Goal: Task Accomplishment & Management: Use online tool/utility

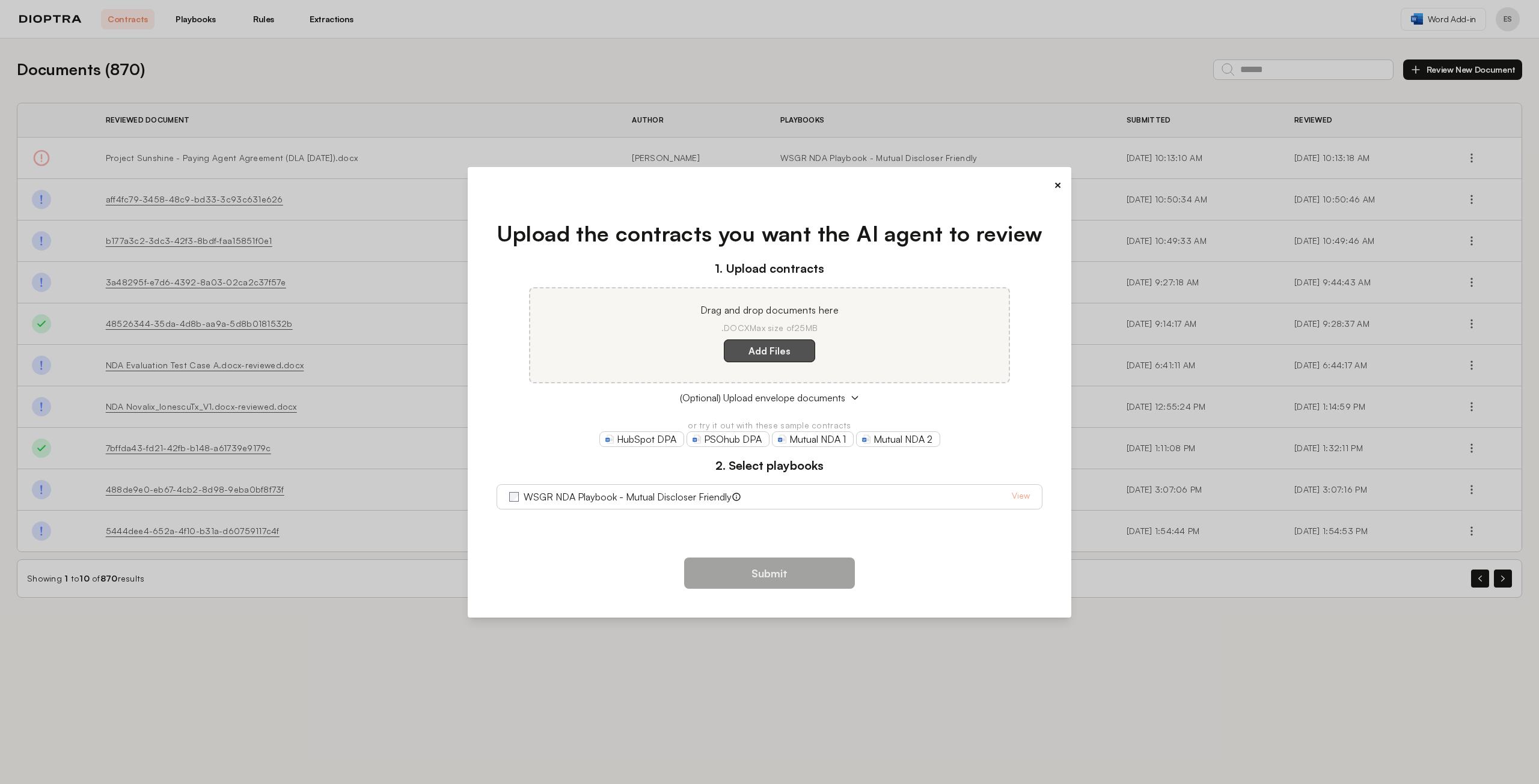
click at [760, 352] on label "Add Files" at bounding box center [770, 350] width 92 height 23
click at [0, 0] on here "Add Files" at bounding box center [0, 0] width 0 height 0
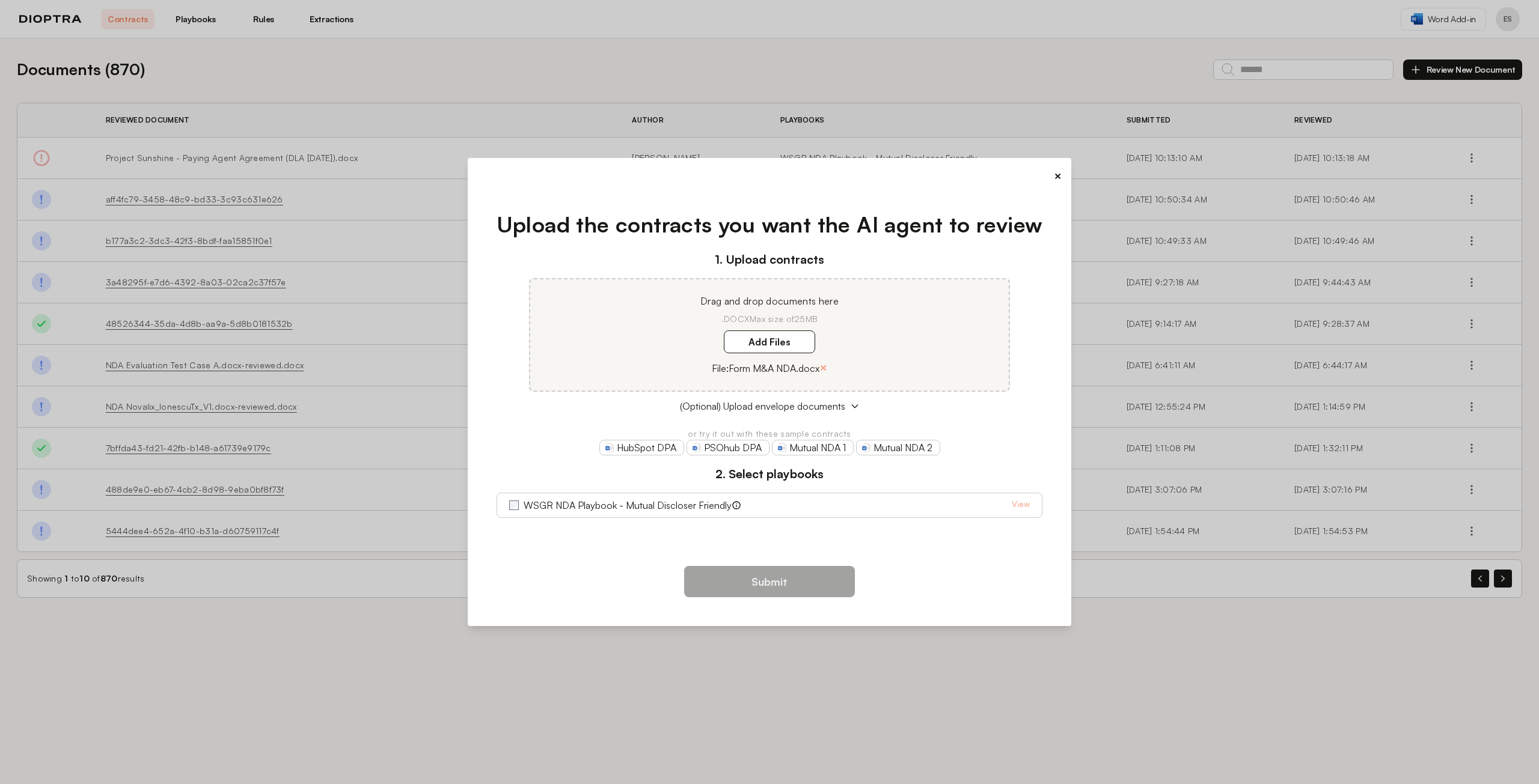
click at [1058, 176] on button "×" at bounding box center [1058, 176] width 8 height 17
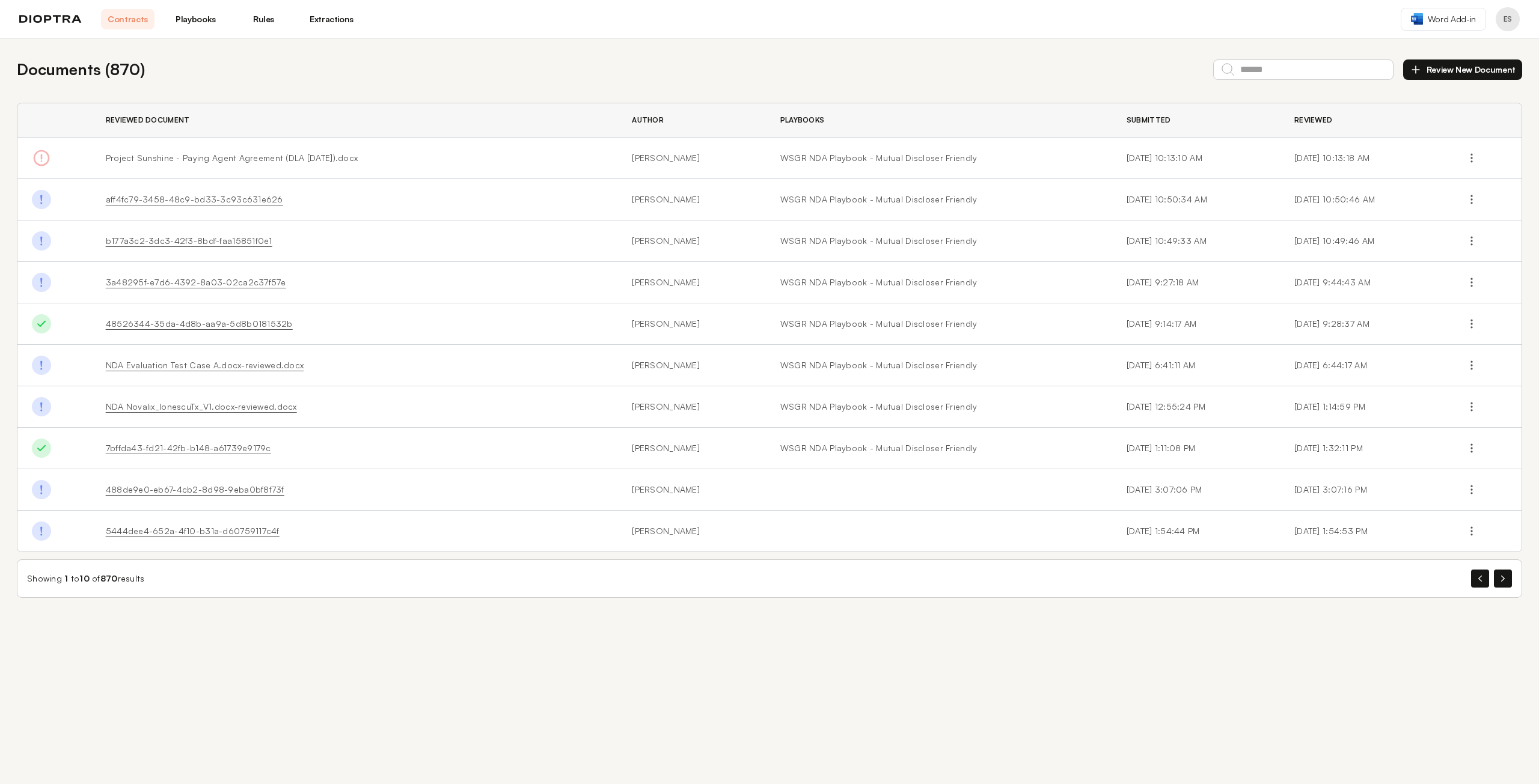
click at [63, 24] on div "Contracts Playbooks Rules Extractions" at bounding box center [188, 19] width 339 height 21
click at [180, 21] on link "Playbooks" at bounding box center [196, 19] width 53 height 21
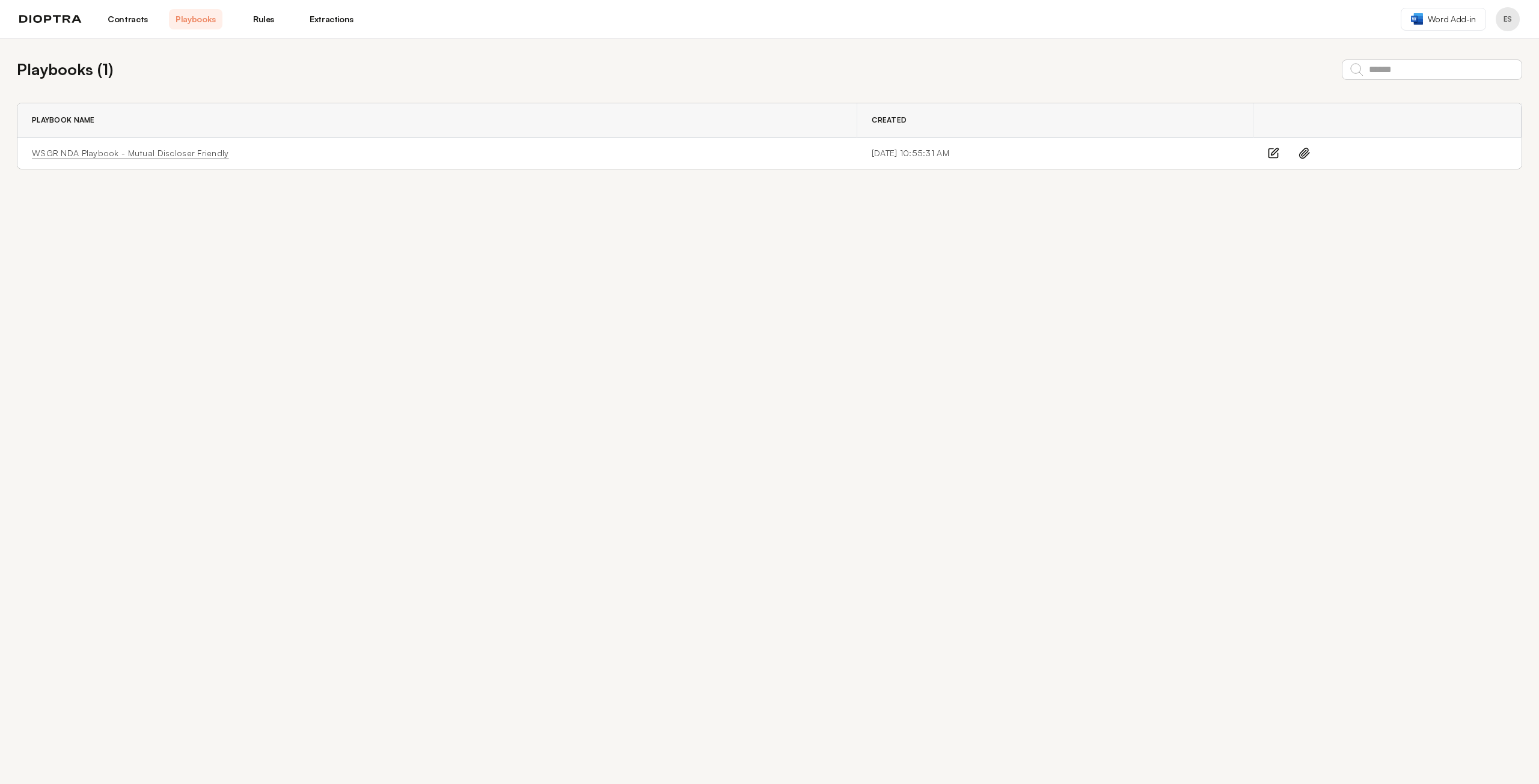
click at [149, 153] on link "WSGR NDA Playbook - Mutual Discloser Friendly" at bounding box center [130, 153] width 197 height 12
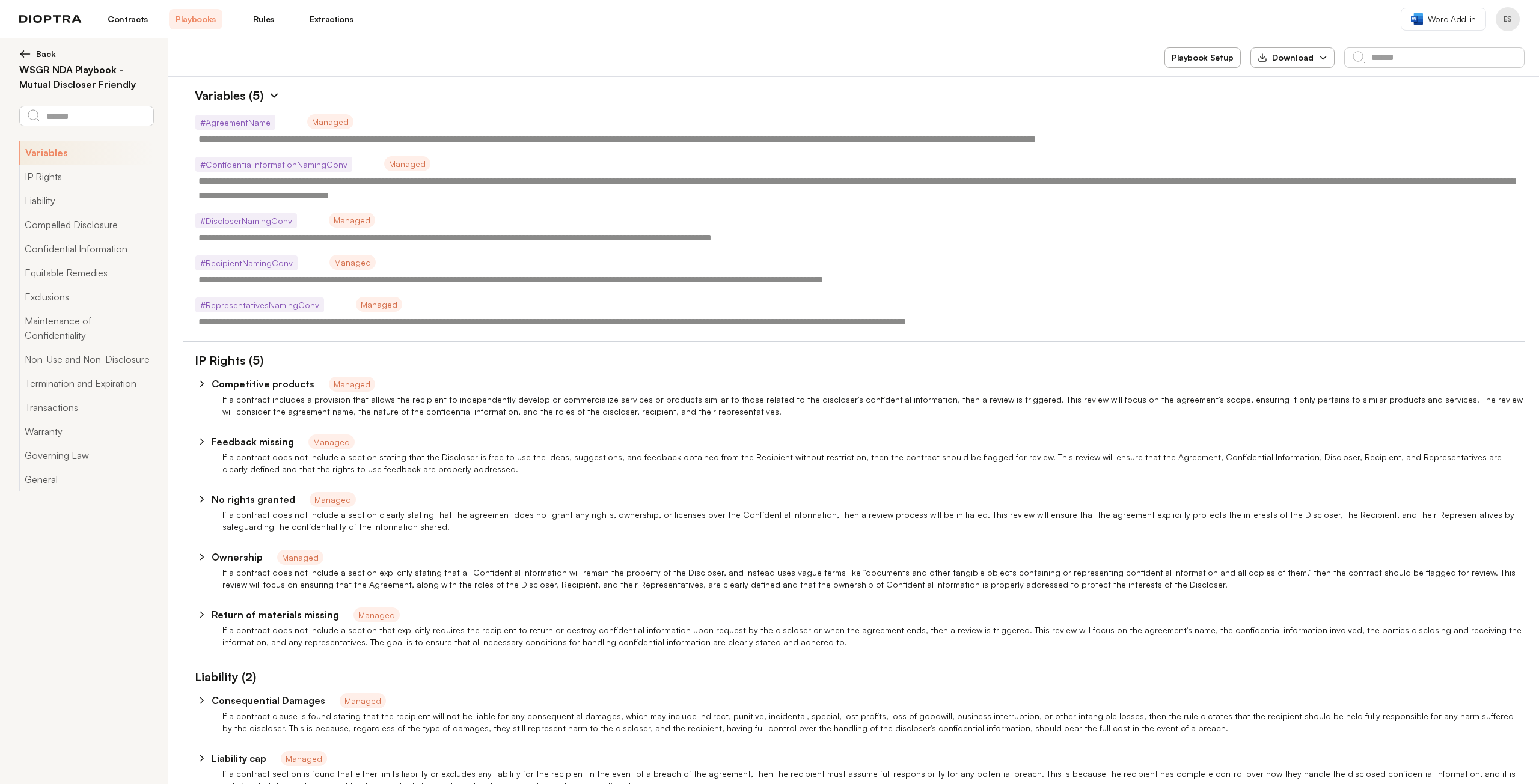
click at [131, 20] on link "Contracts" at bounding box center [128, 19] width 53 height 21
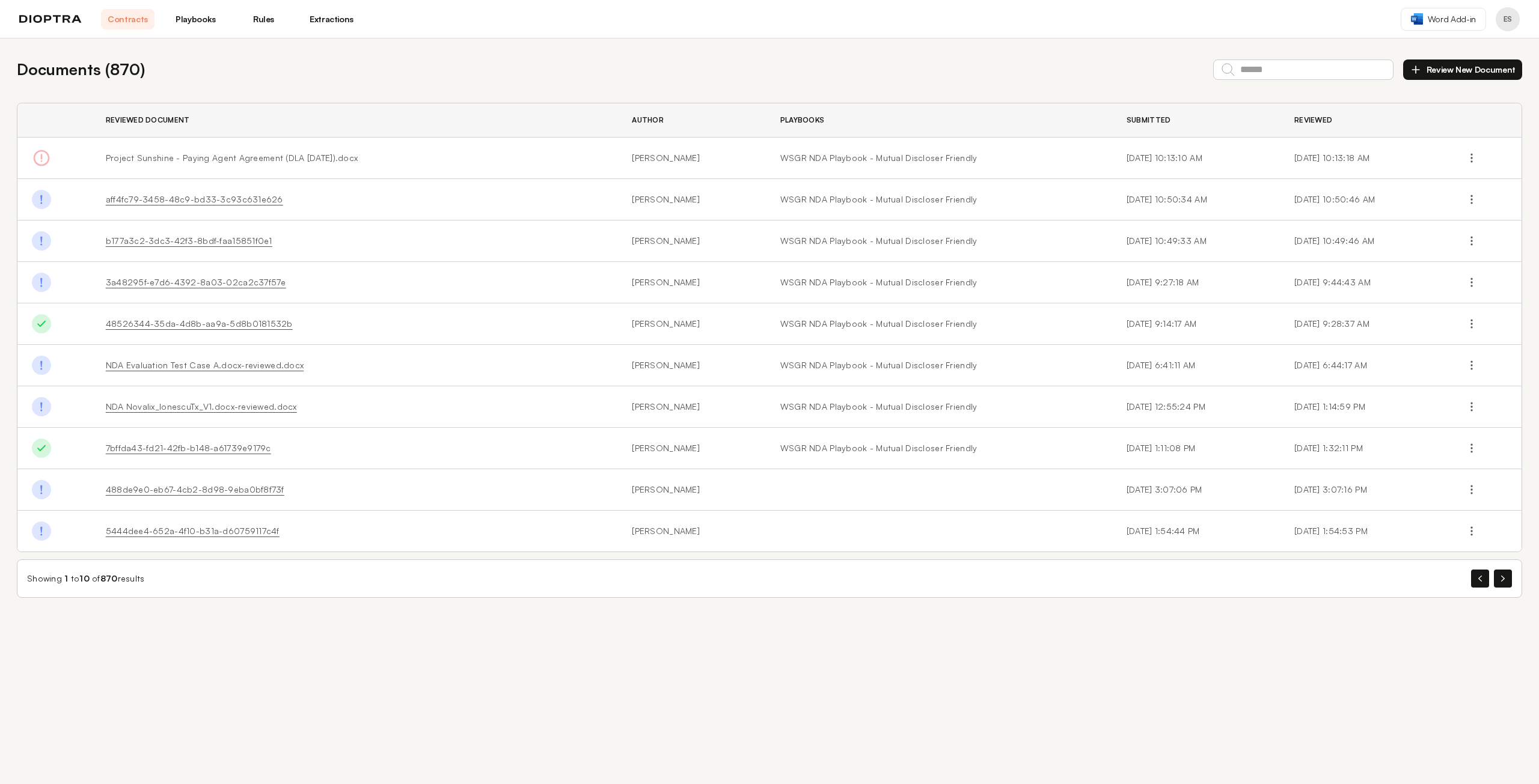
click at [1455, 67] on button "Review New Document" at bounding box center [1462, 70] width 119 height 21
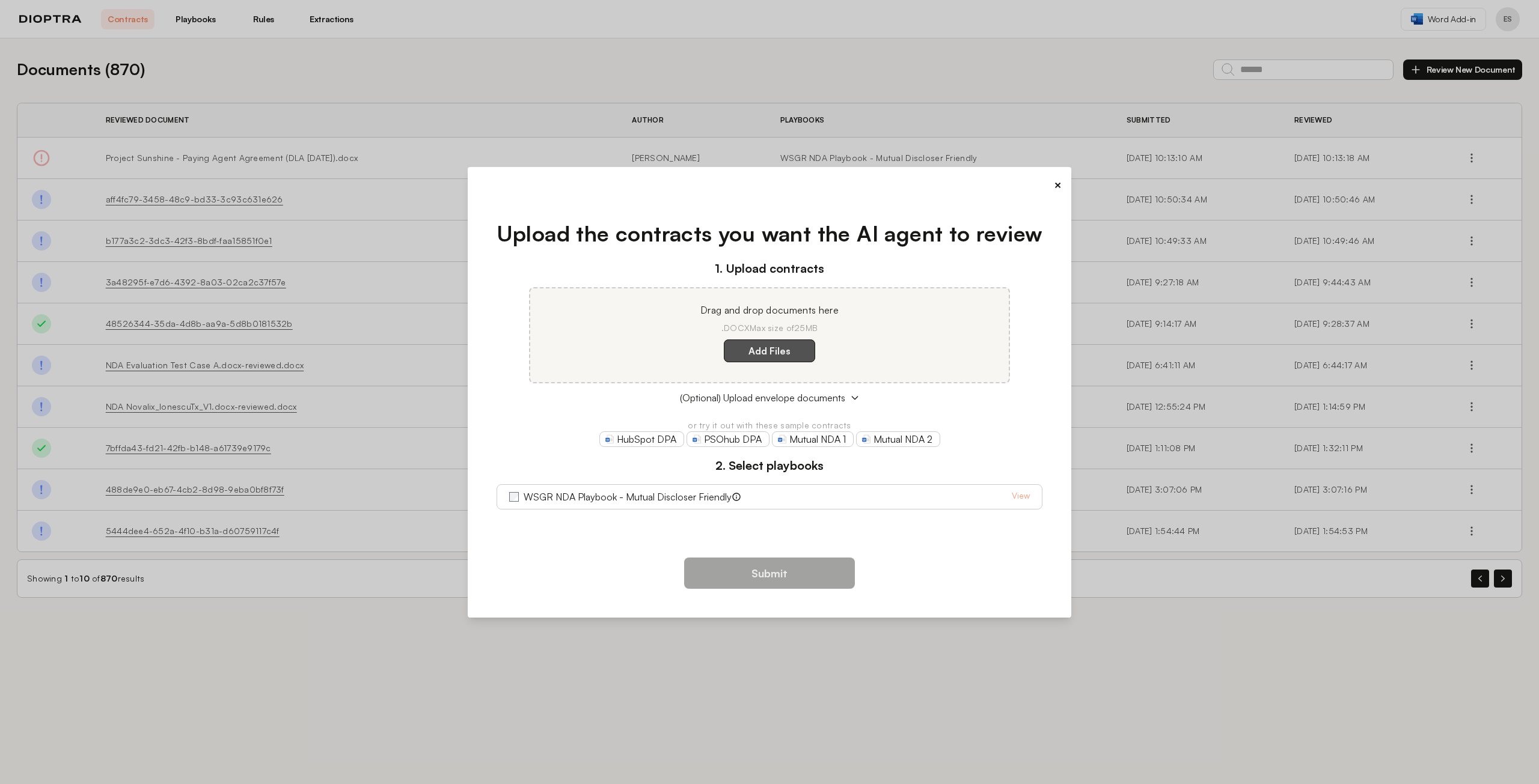
click at [787, 354] on label "Add Files" at bounding box center [770, 350] width 92 height 23
click at [0, 0] on here "Add Files" at bounding box center [0, 0] width 0 height 0
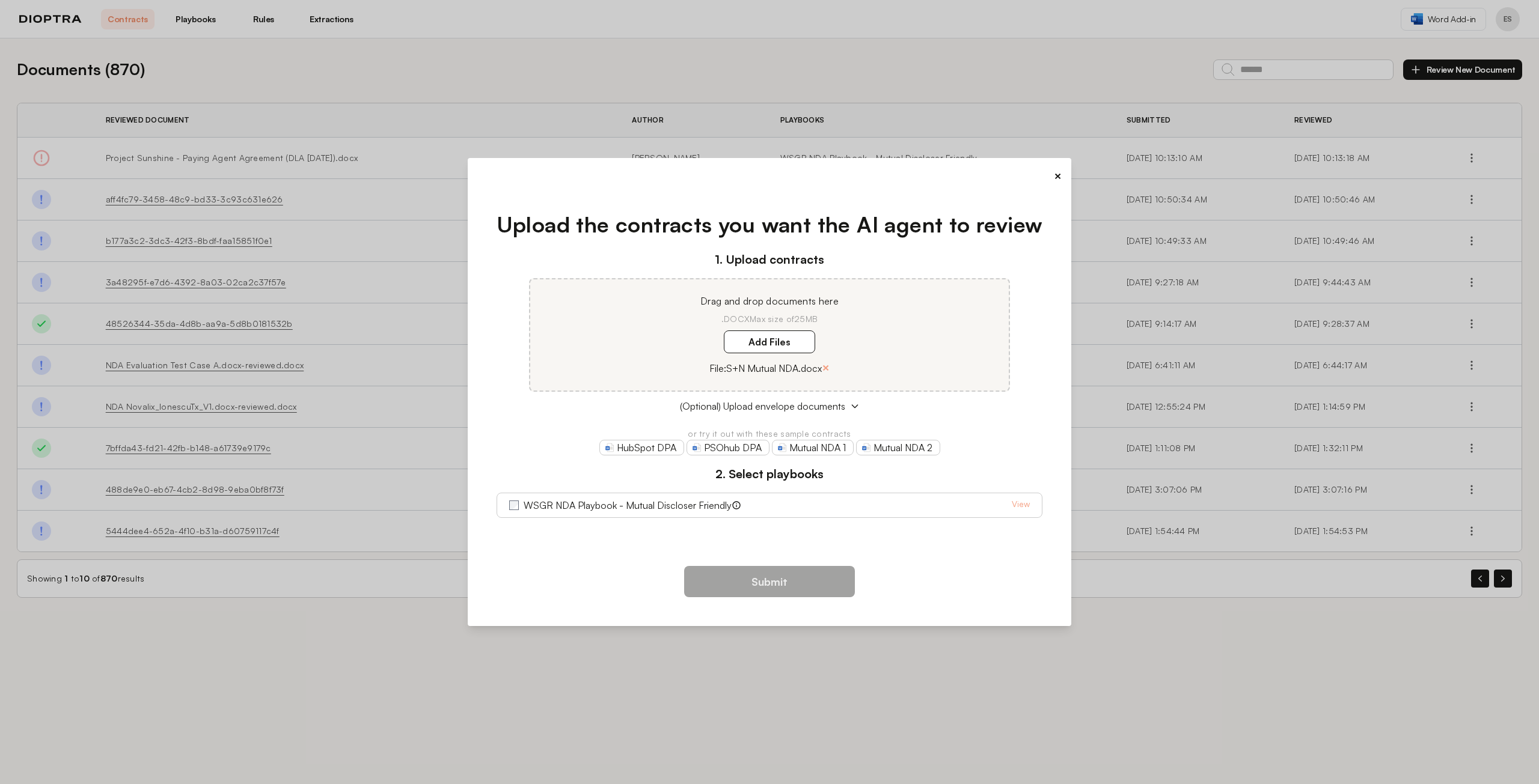
click at [530, 504] on label "WSGR NDA Playbook - Mutual Discloser Friendly" at bounding box center [627, 505] width 208 height 15
click at [773, 584] on button "Submit" at bounding box center [769, 582] width 171 height 31
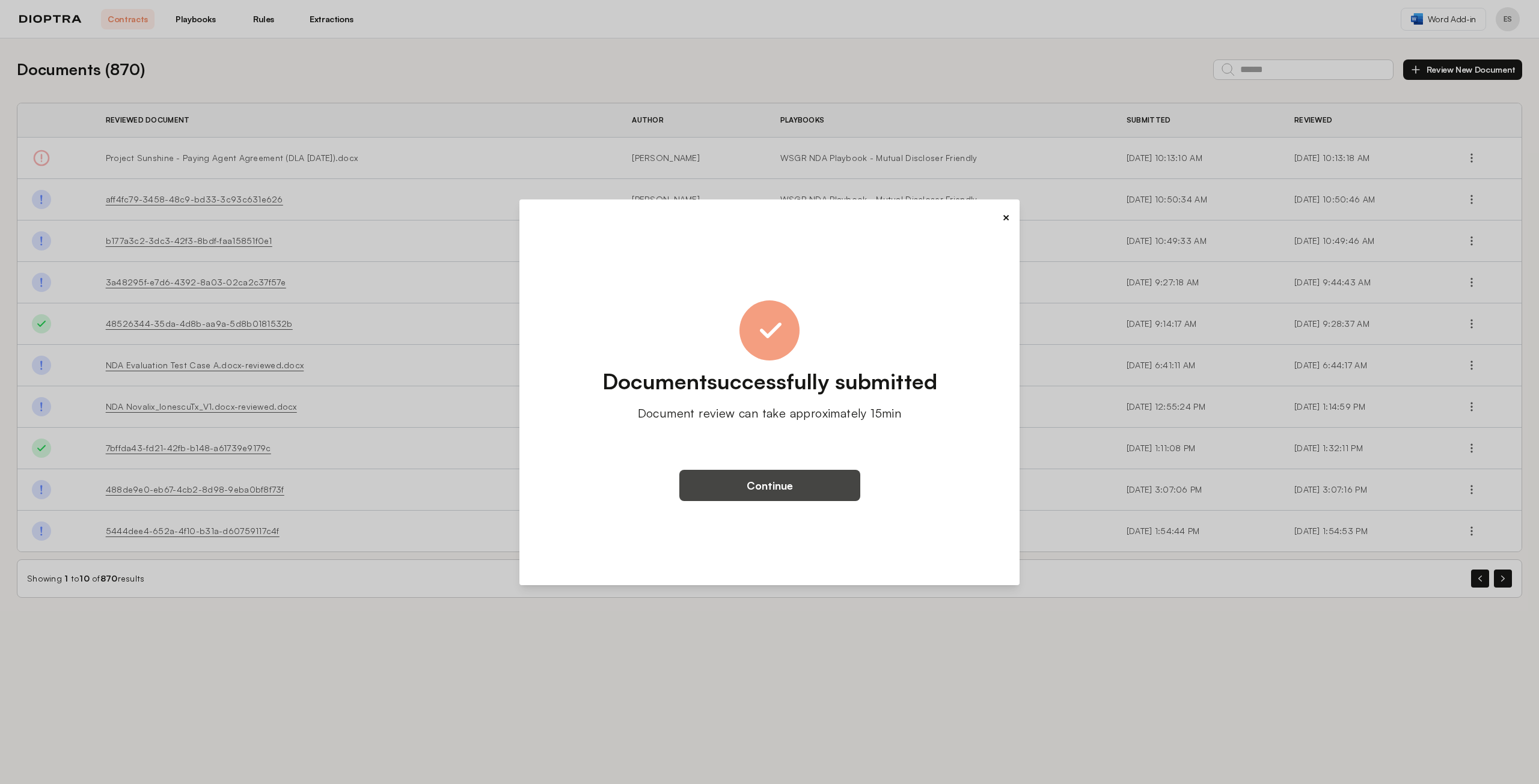
click at [762, 482] on button "Continue" at bounding box center [770, 485] width 181 height 31
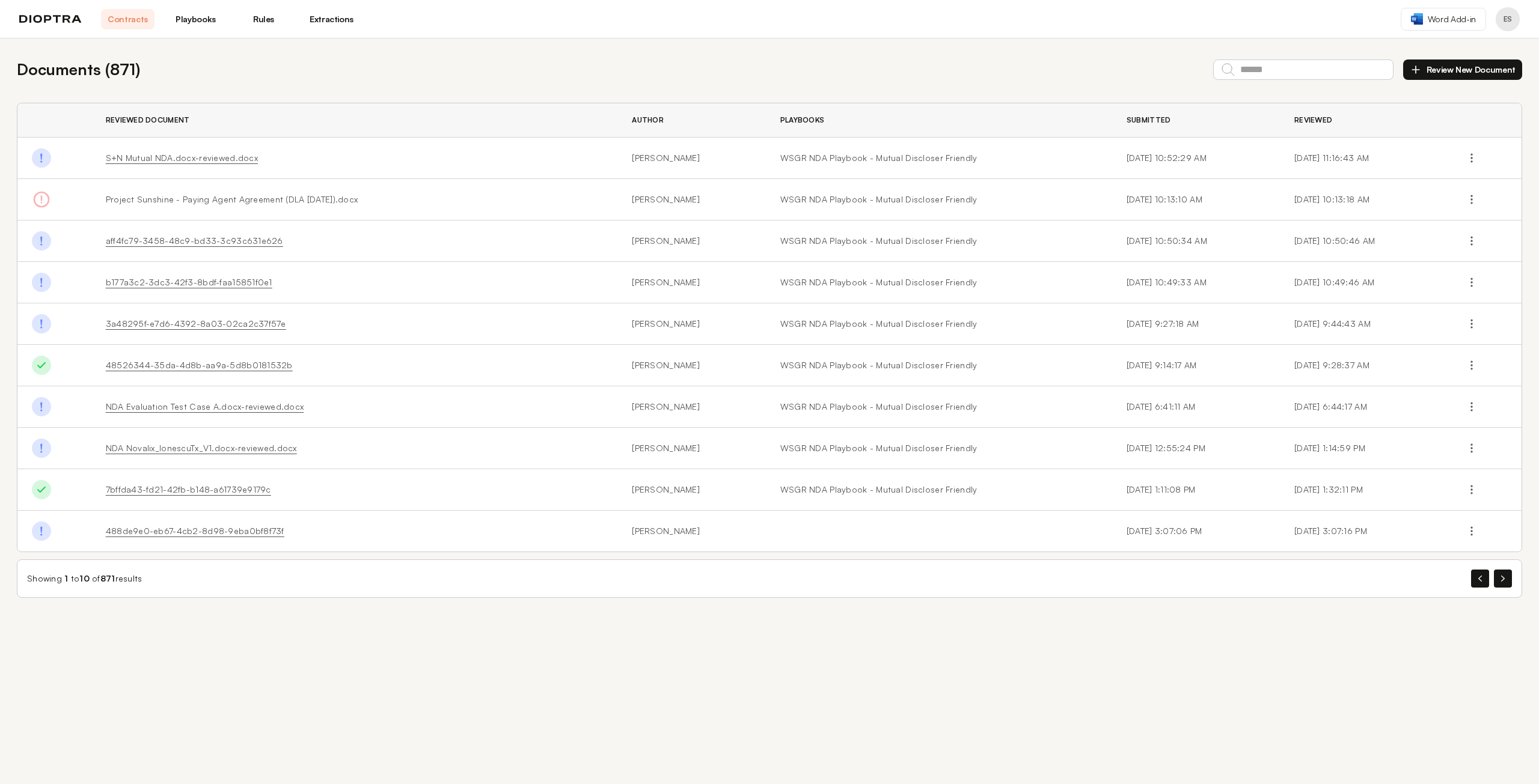
click at [176, 159] on link "S+N Mutual NDA.docx-reviewed.docx" at bounding box center [182, 158] width 152 height 10
